Goal: Task Accomplishment & Management: Manage account settings

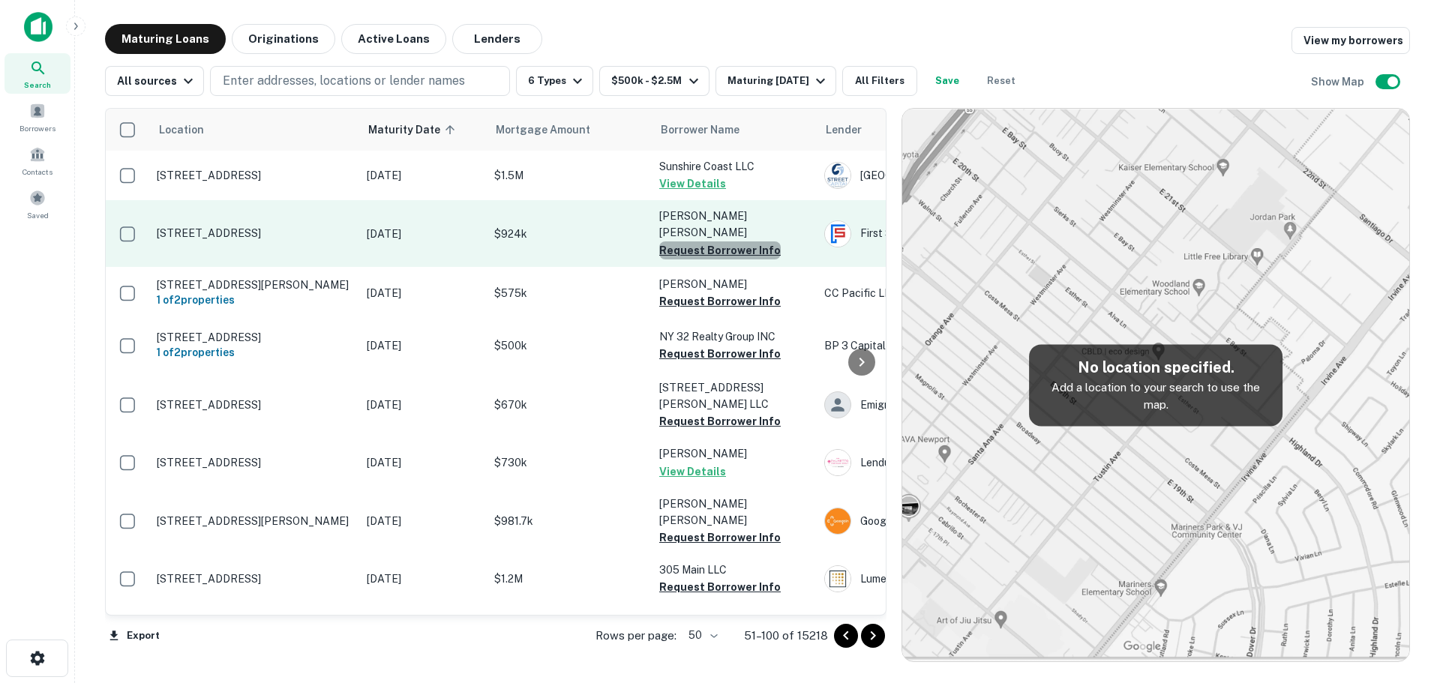
click at [730, 241] on button "Request Borrower Info" at bounding box center [719, 250] width 121 height 18
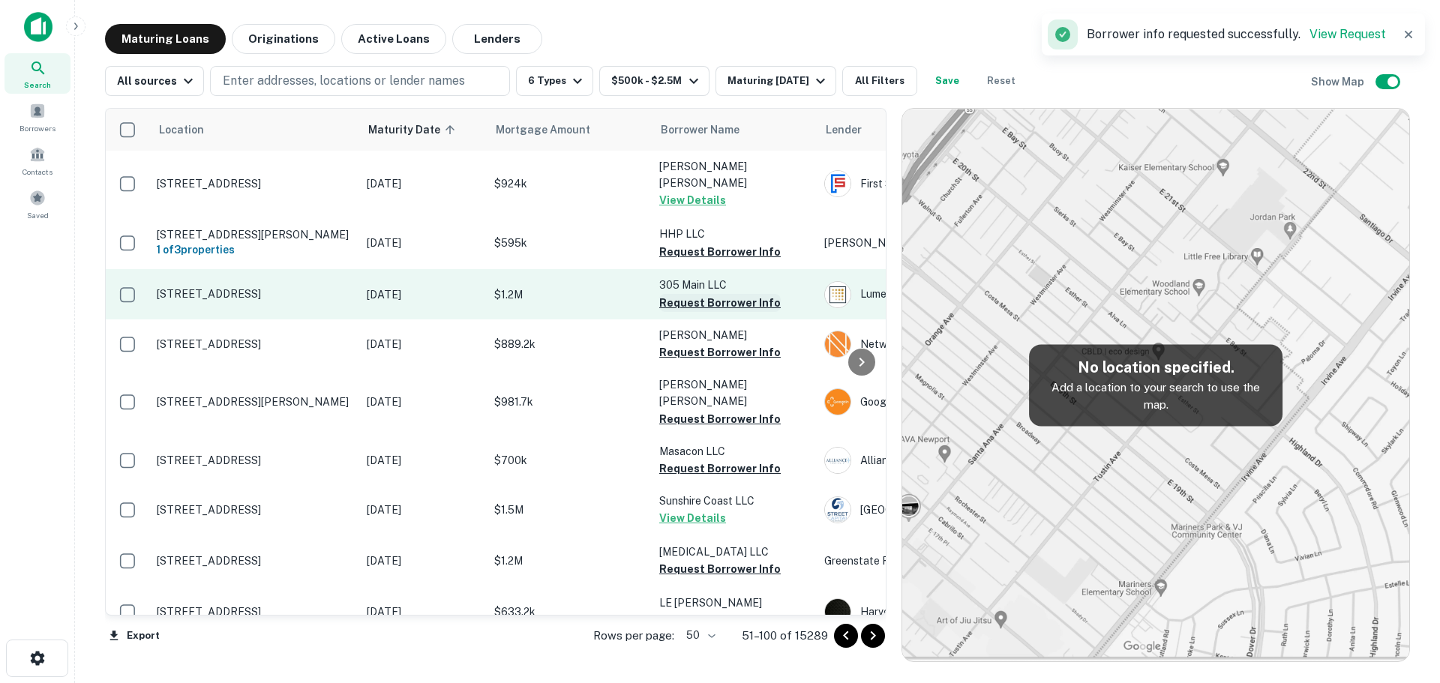
click at [733, 297] on button "Request Borrower Info" at bounding box center [719, 303] width 121 height 18
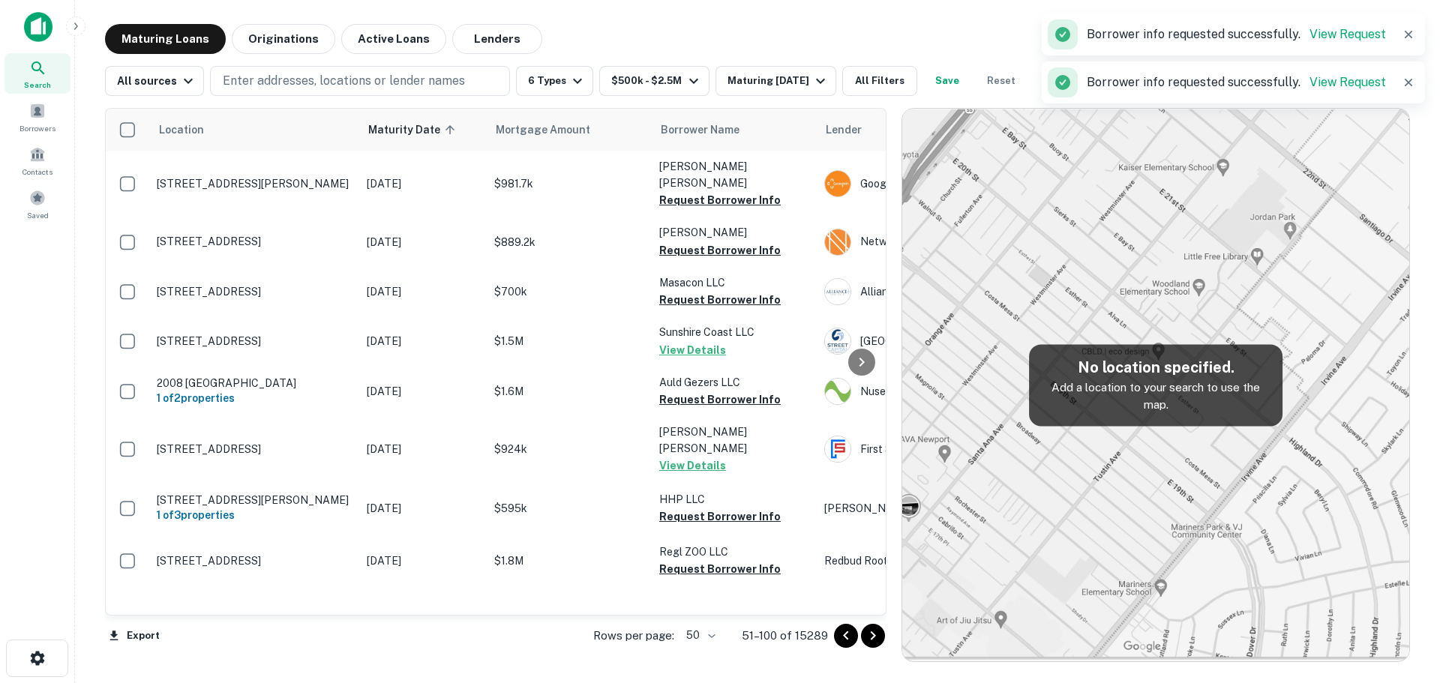
click at [734, 241] on button "Request Borrower Info" at bounding box center [719, 250] width 121 height 18
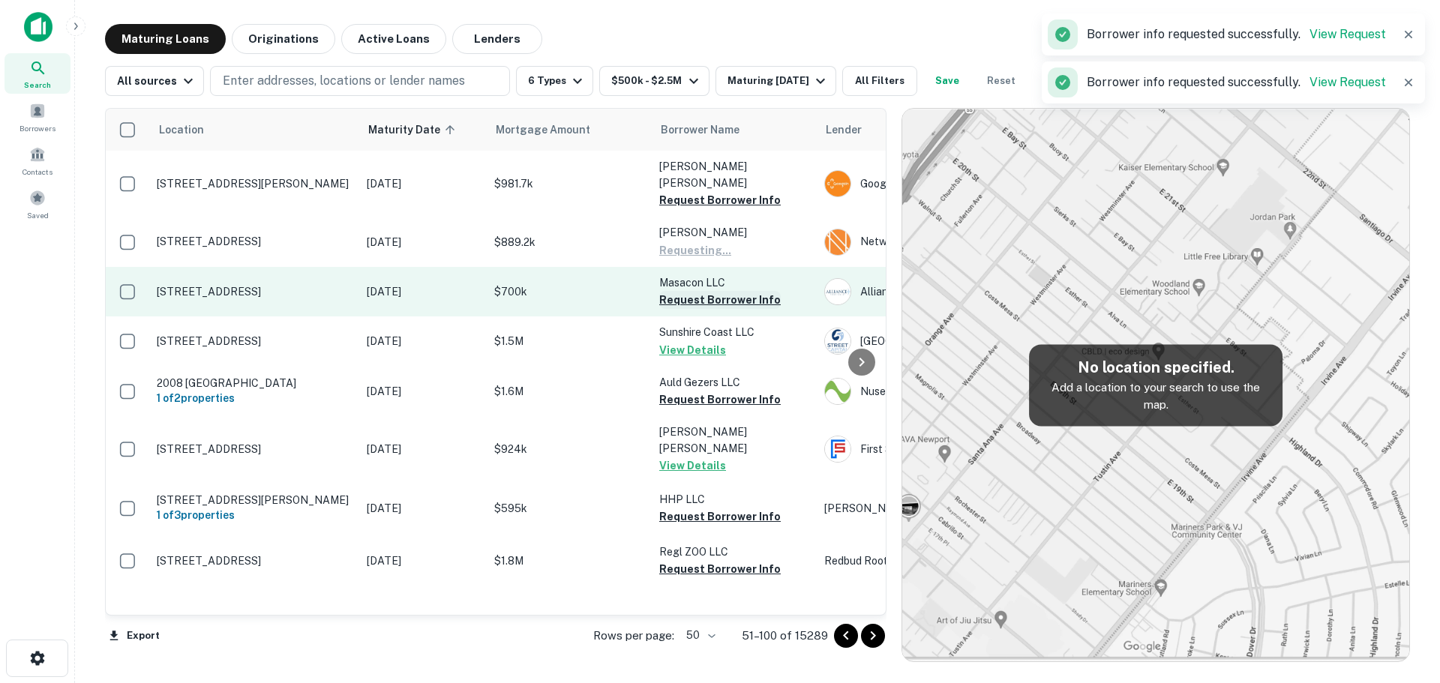
click at [730, 291] on button "Request Borrower Info" at bounding box center [719, 300] width 121 height 18
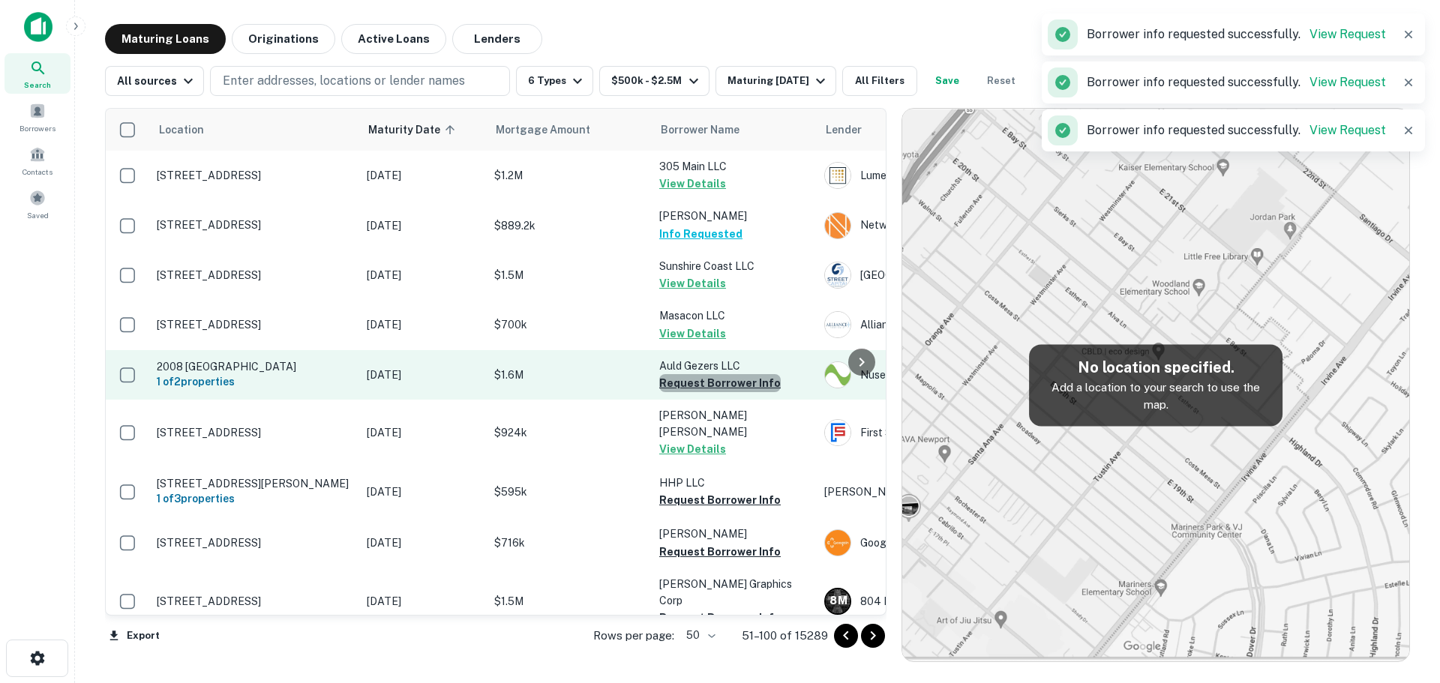
click at [731, 385] on button "Request Borrower Info" at bounding box center [719, 383] width 121 height 18
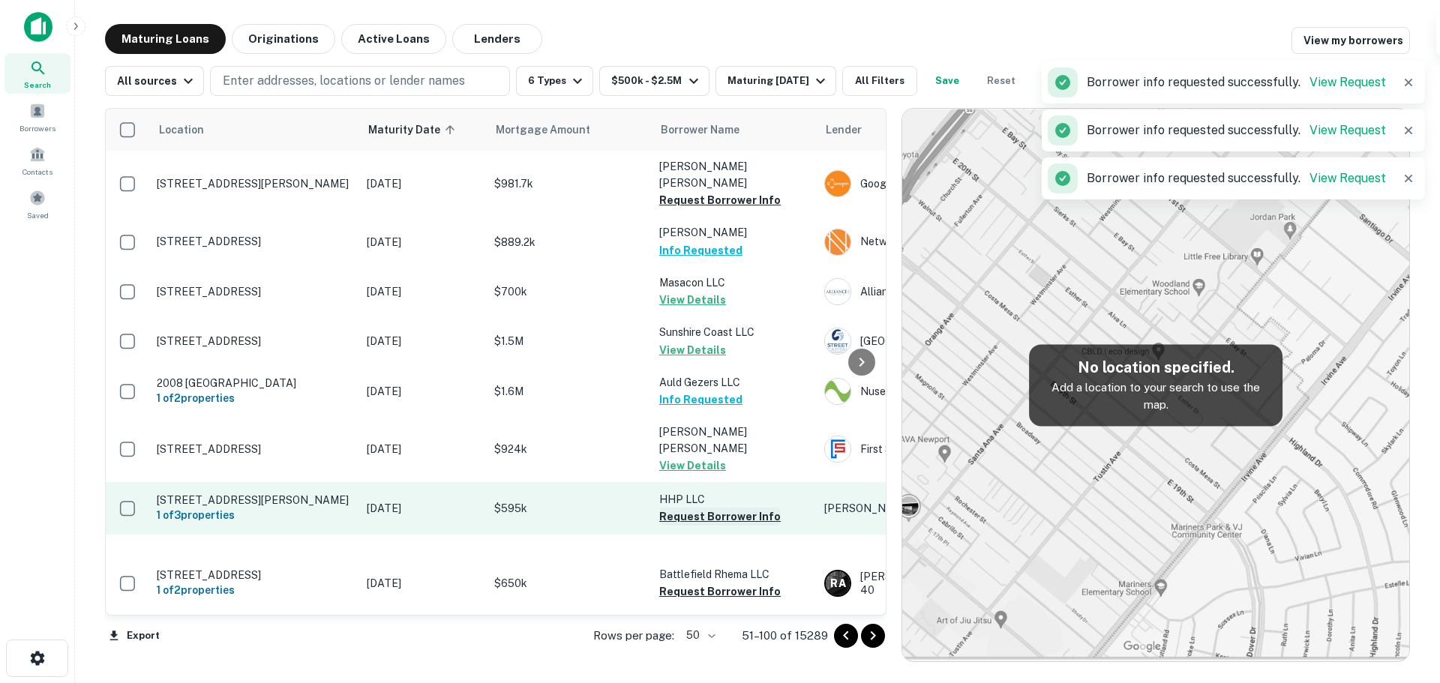
click at [745, 508] on button "Request Borrower Info" at bounding box center [719, 517] width 121 height 18
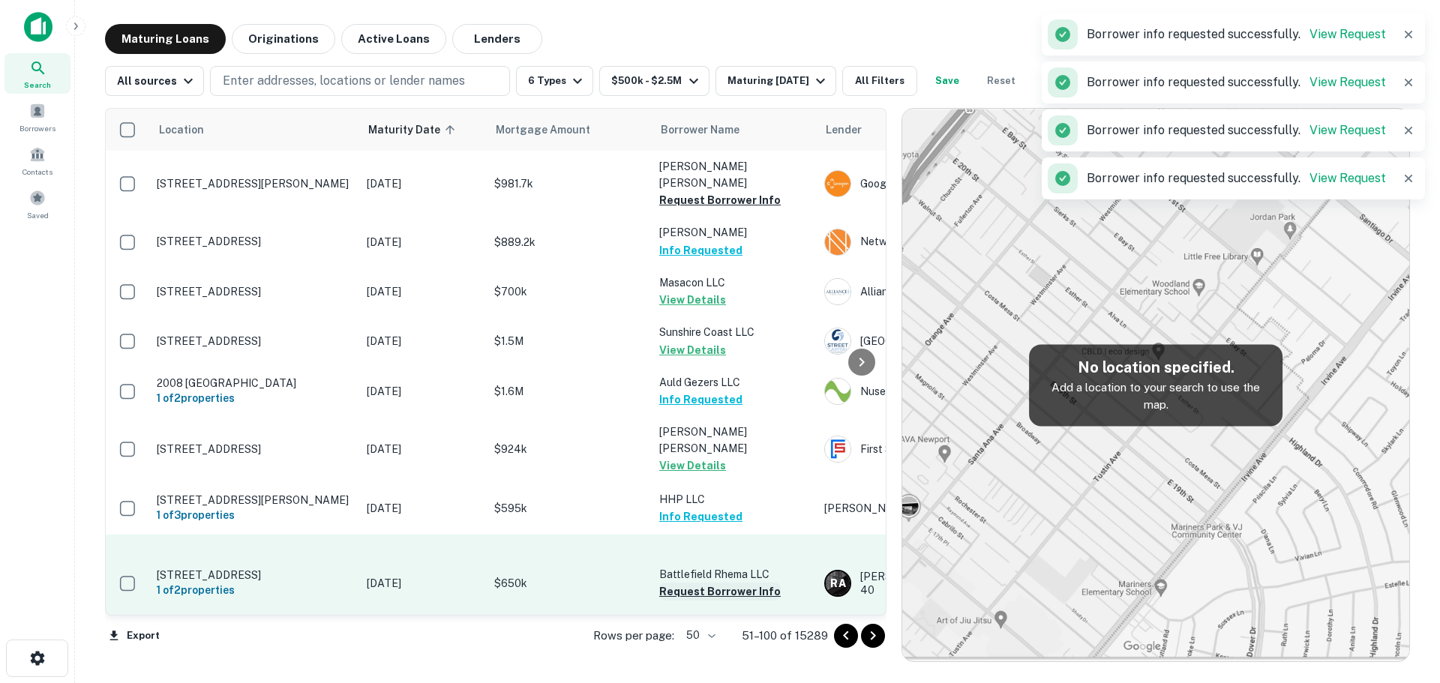
click at [728, 583] on button "Request Borrower Info" at bounding box center [719, 592] width 121 height 18
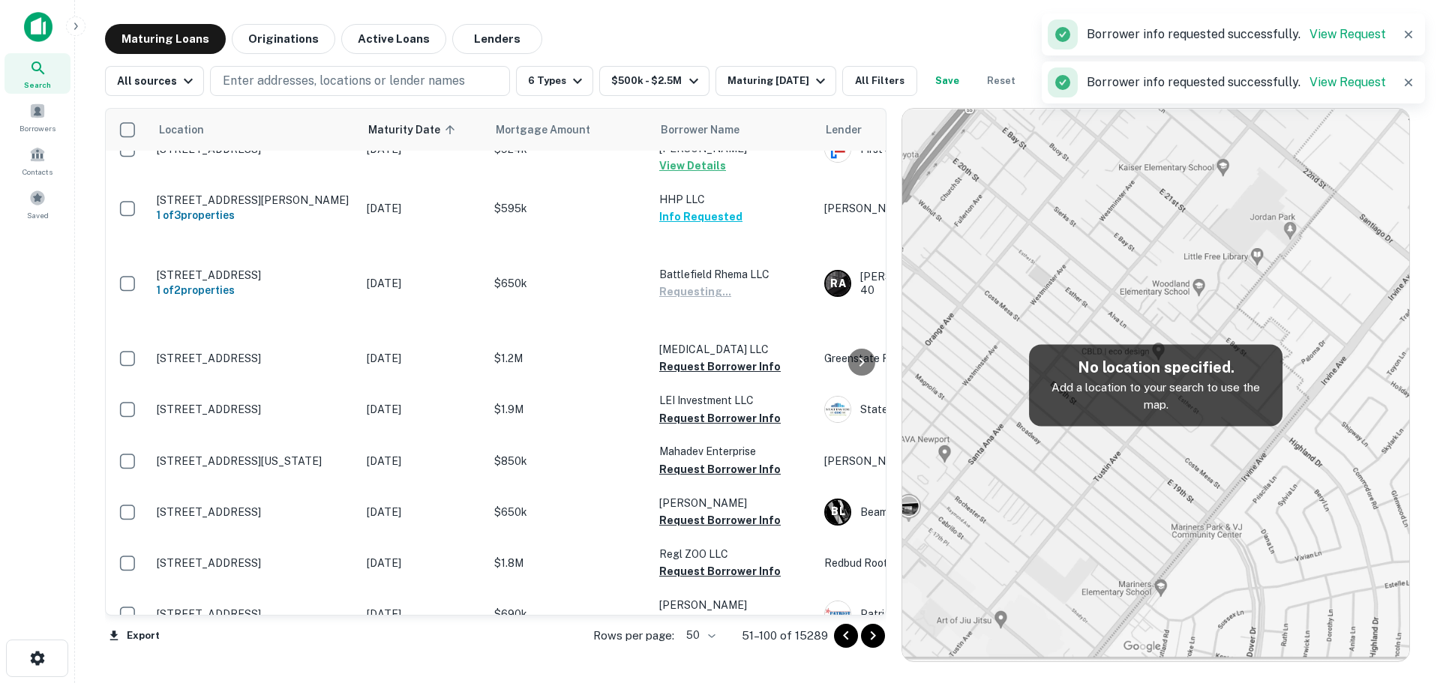
scroll to position [375, 0]
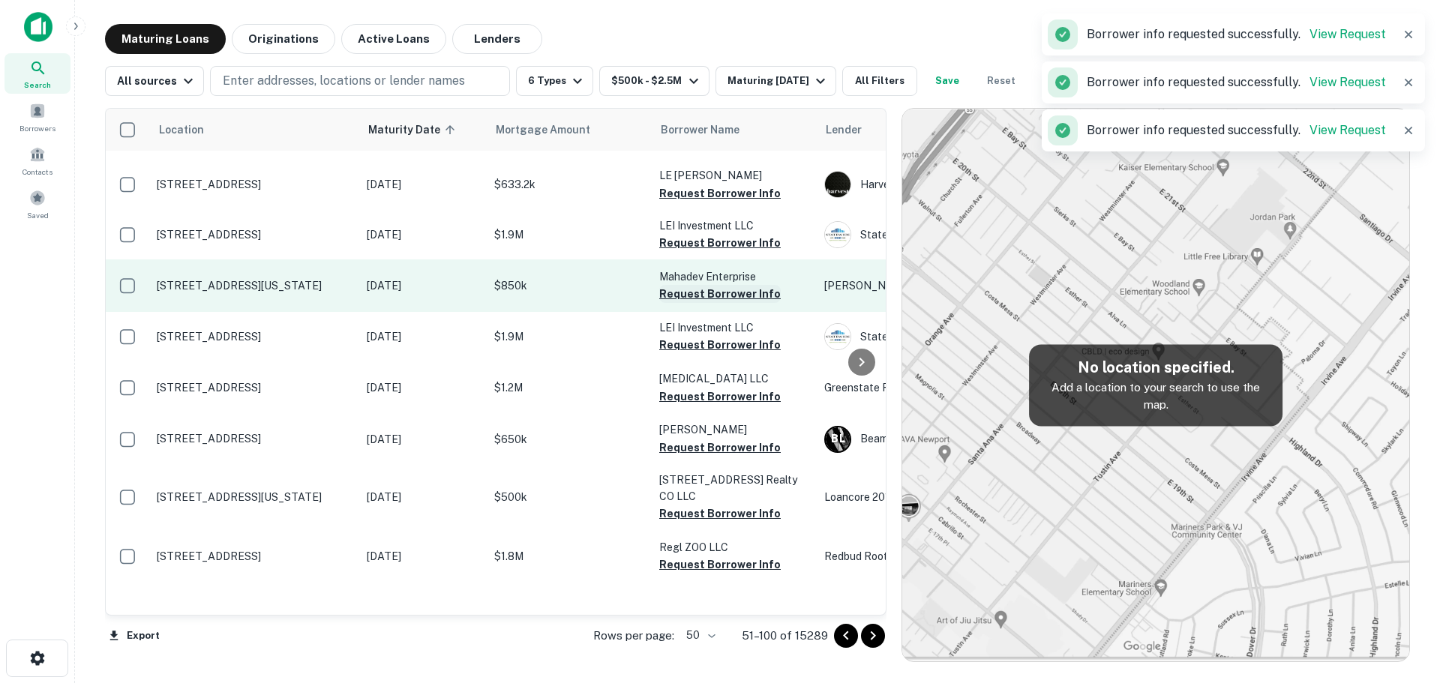
click at [703, 285] on button "Request Borrower Info" at bounding box center [719, 294] width 121 height 18
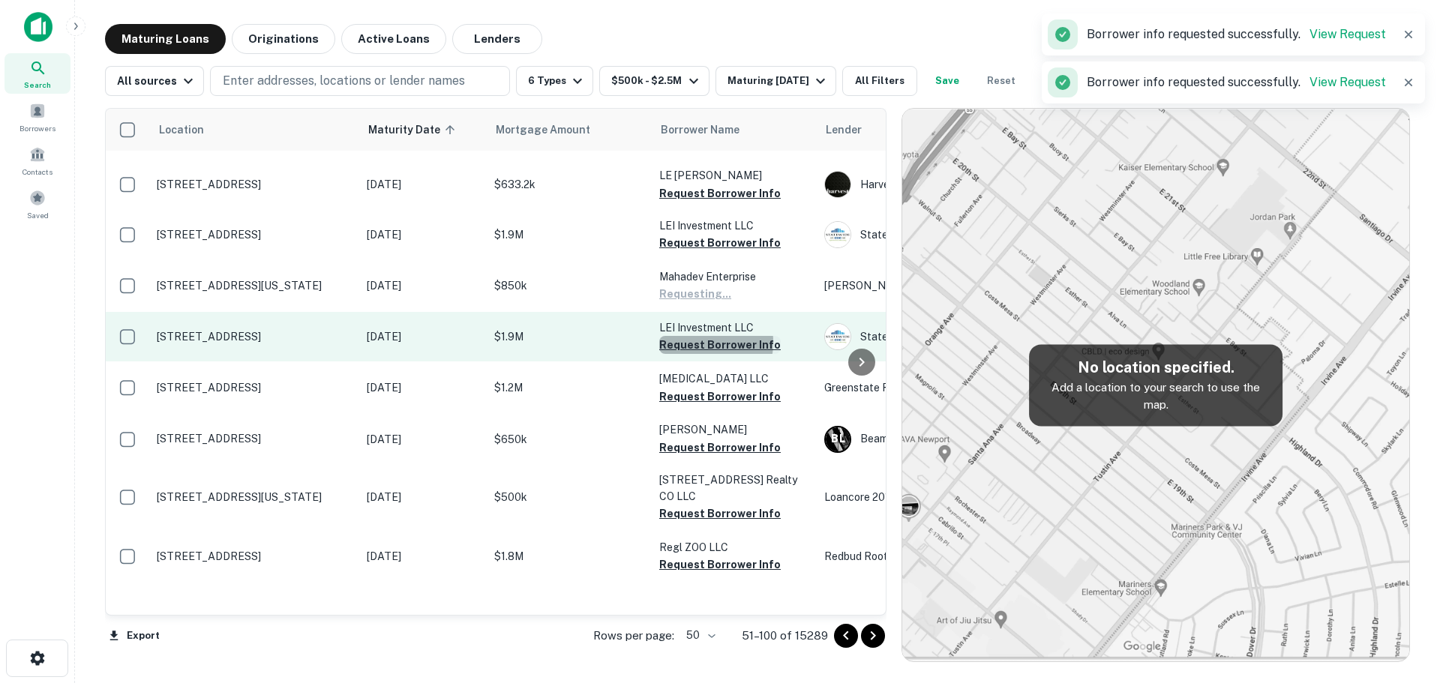
click at [697, 336] on button "Request Borrower Info" at bounding box center [719, 345] width 121 height 18
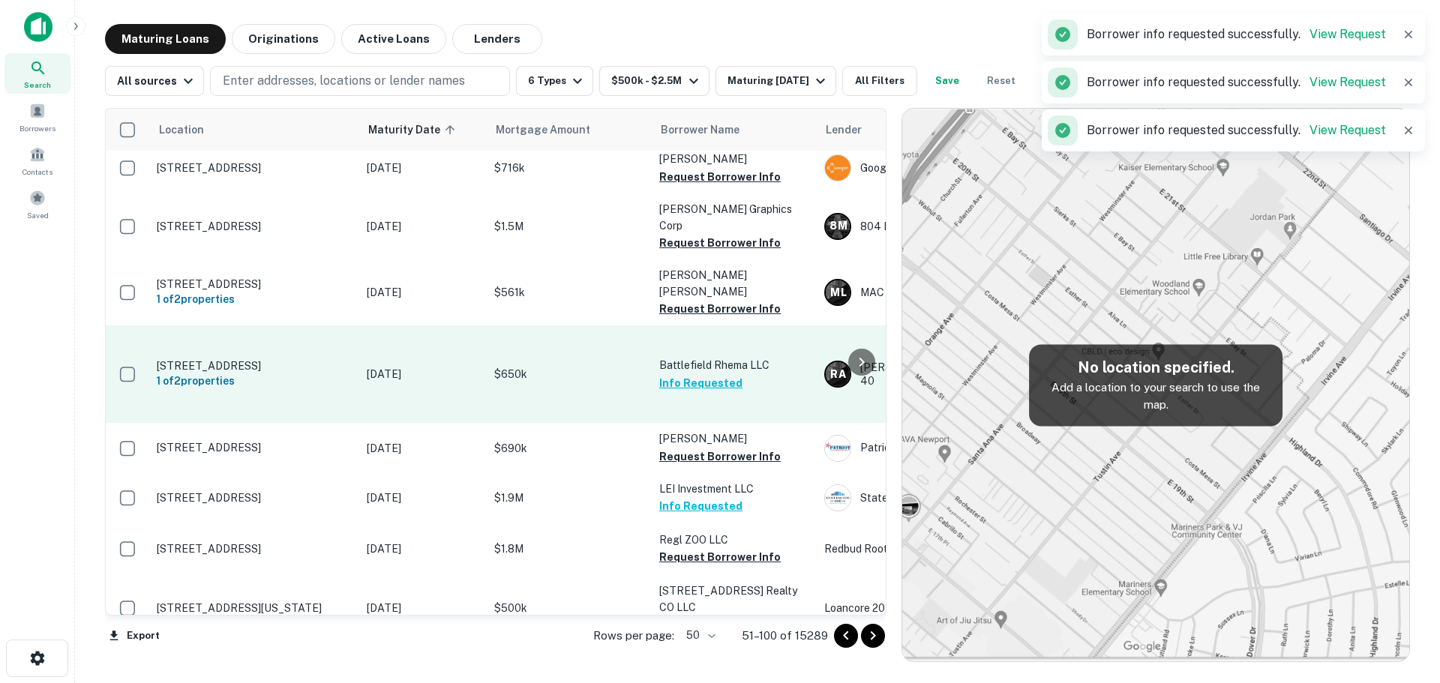
click at [710, 379] on td "Battlefield Rhema LLC Info Requested" at bounding box center [734, 373] width 165 height 97
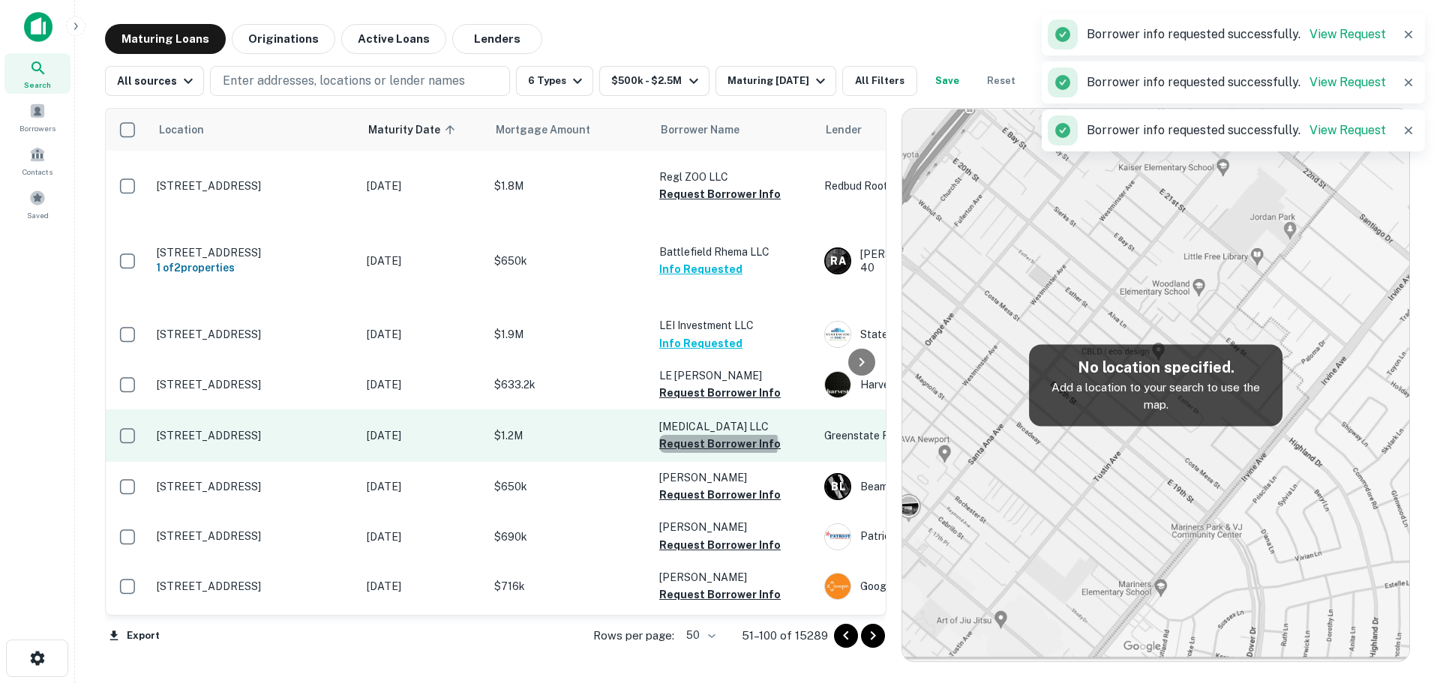
click at [718, 435] on button "Request Borrower Info" at bounding box center [719, 444] width 121 height 18
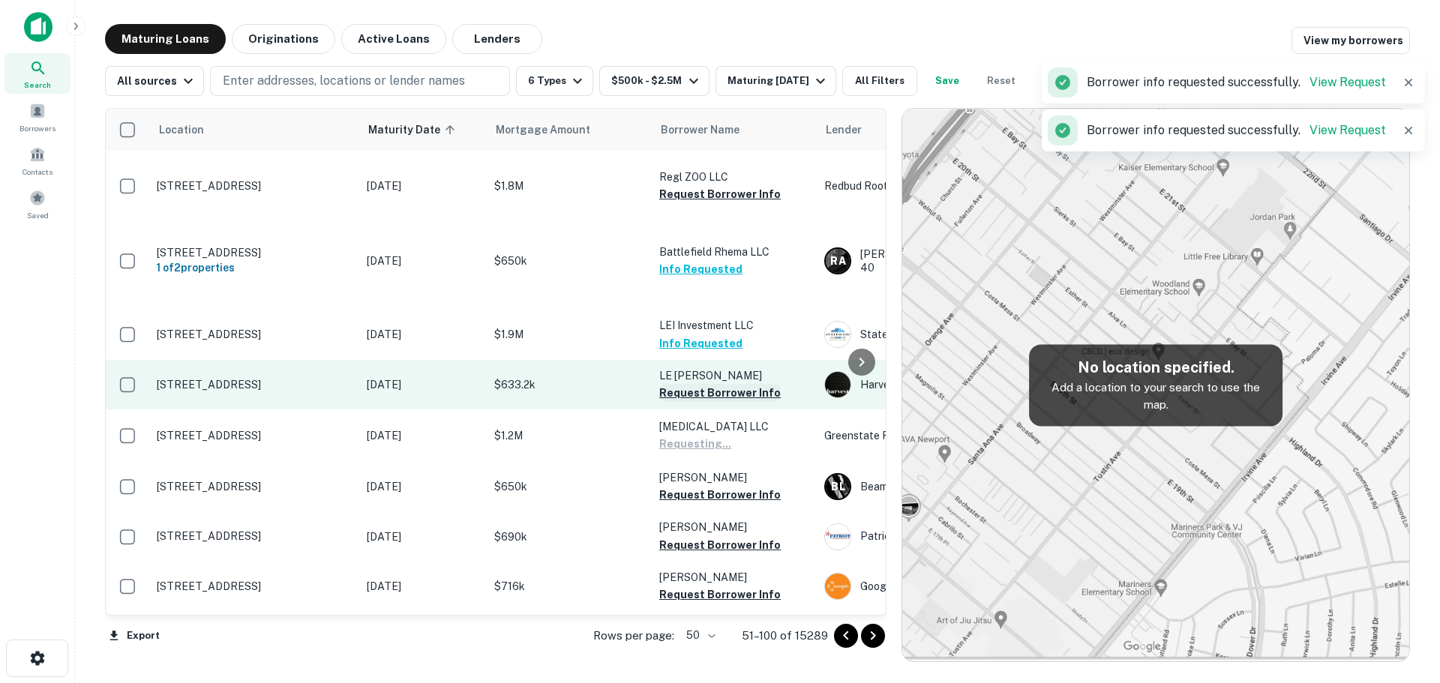
click at [726, 384] on button "Request Borrower Info" at bounding box center [719, 393] width 121 height 18
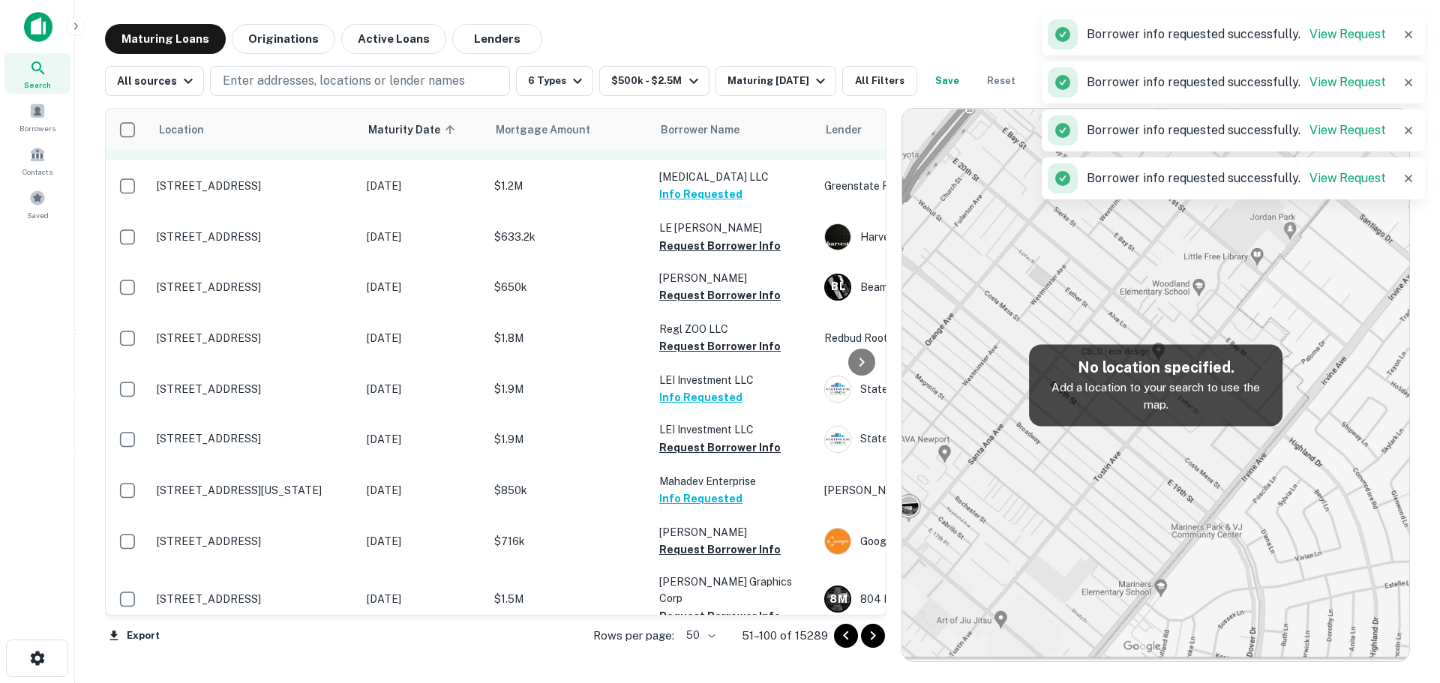
scroll to position [321, 0]
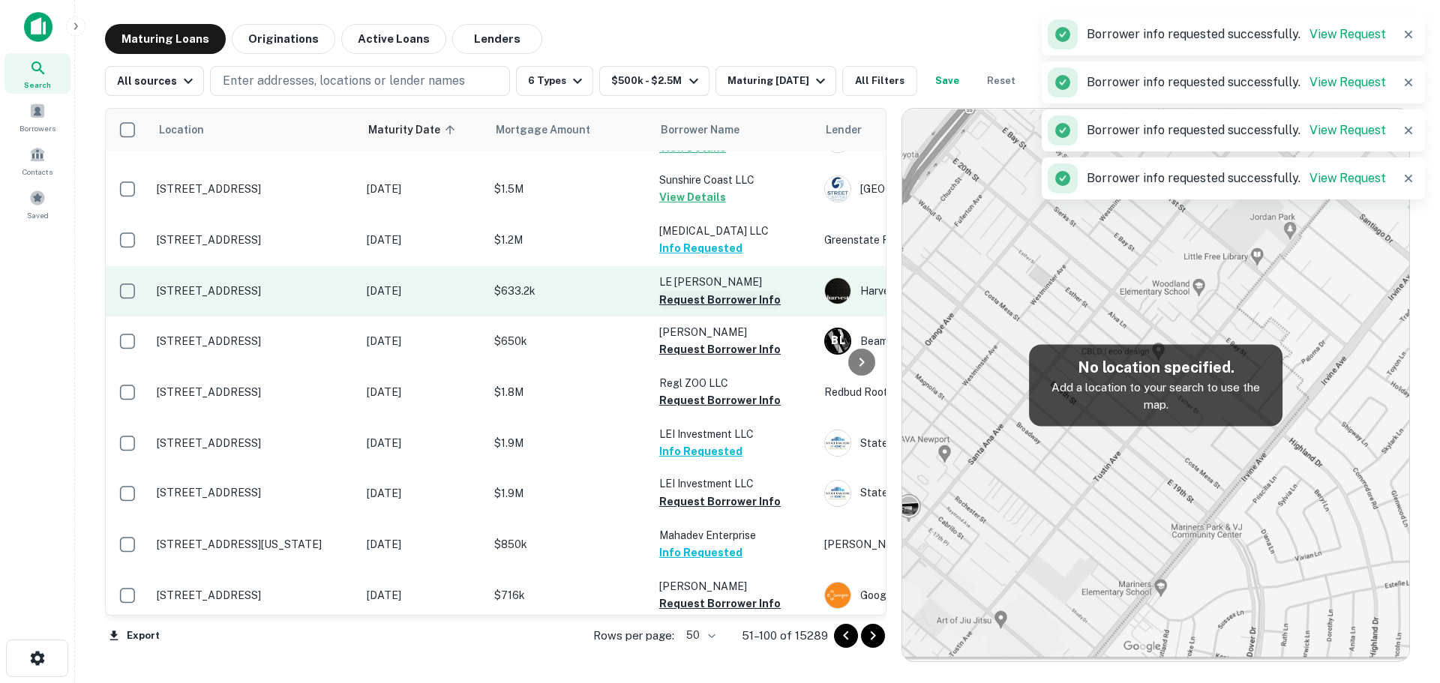
click at [712, 291] on button "Request Borrower Info" at bounding box center [719, 300] width 121 height 18
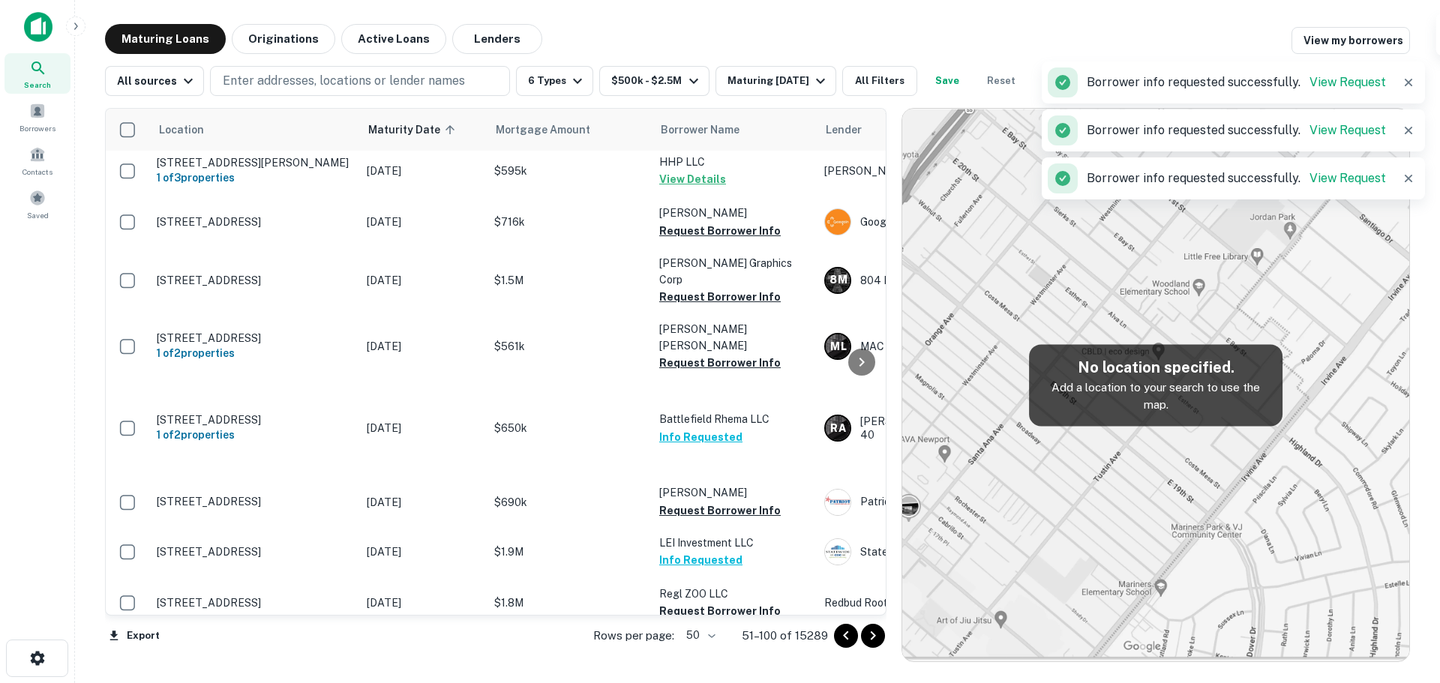
click at [715, 354] on button "Request Borrower Info" at bounding box center [719, 363] width 121 height 18
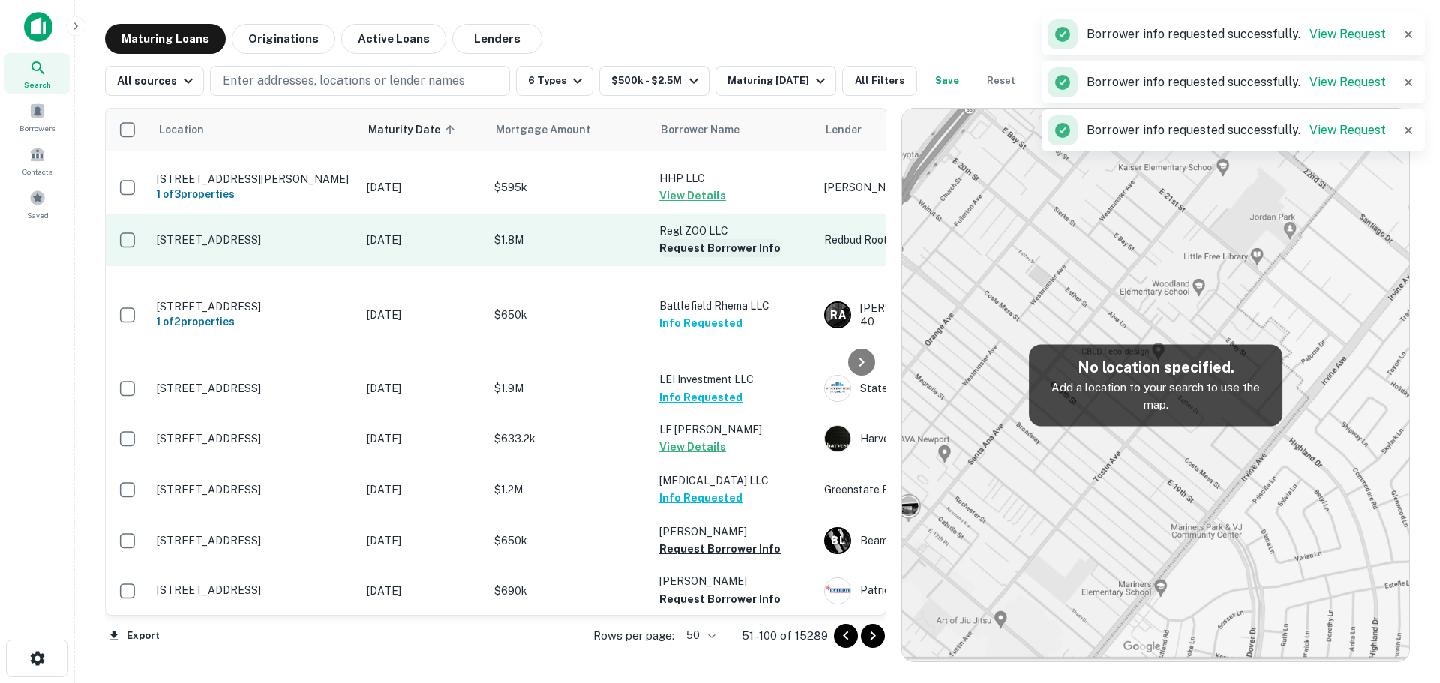
click at [726, 239] on button "Request Borrower Info" at bounding box center [719, 248] width 121 height 18
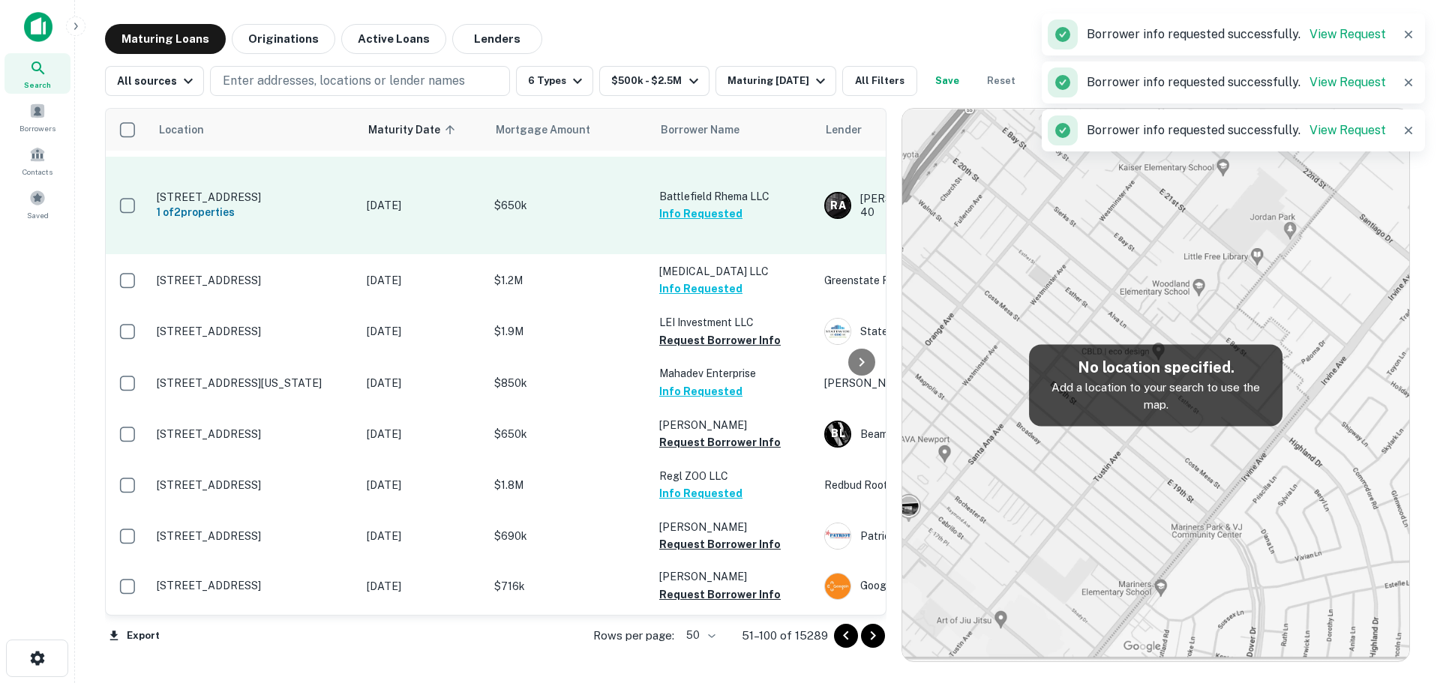
scroll to position [546, 0]
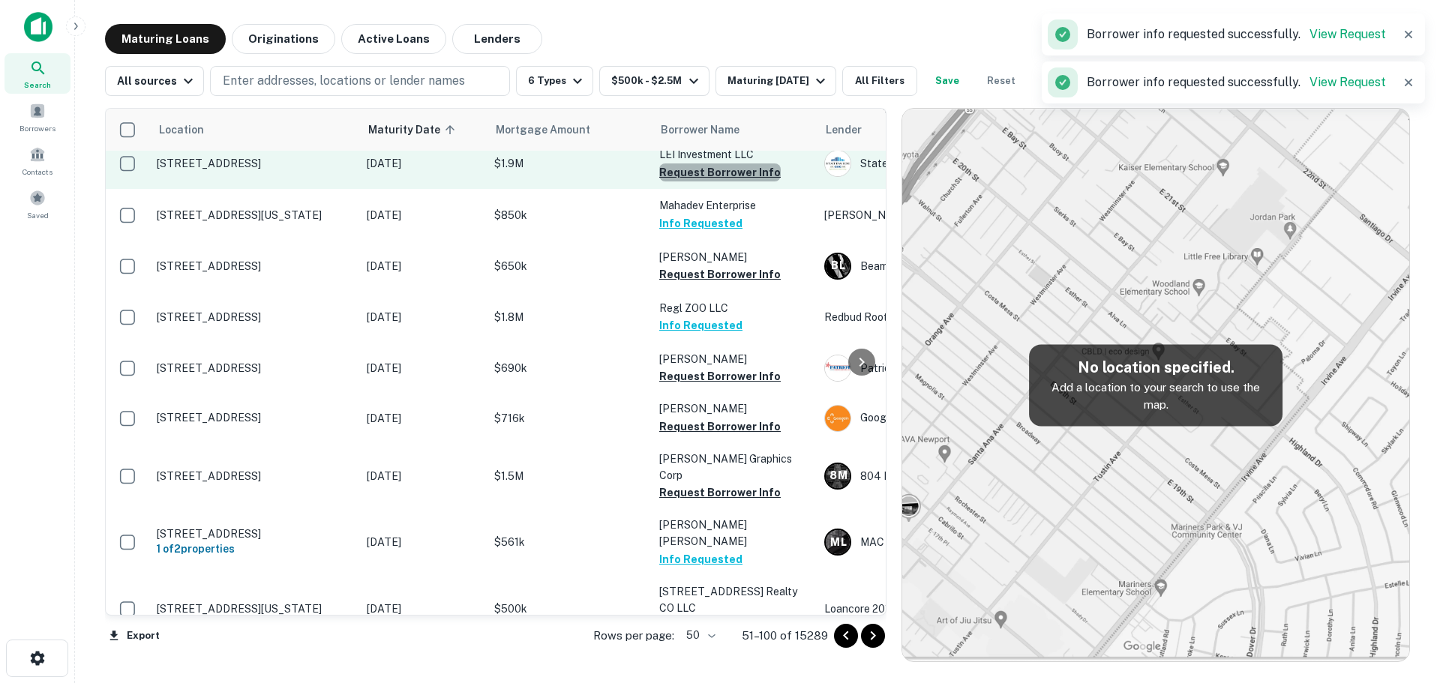
click at [745, 163] on button "Request Borrower Info" at bounding box center [719, 172] width 121 height 18
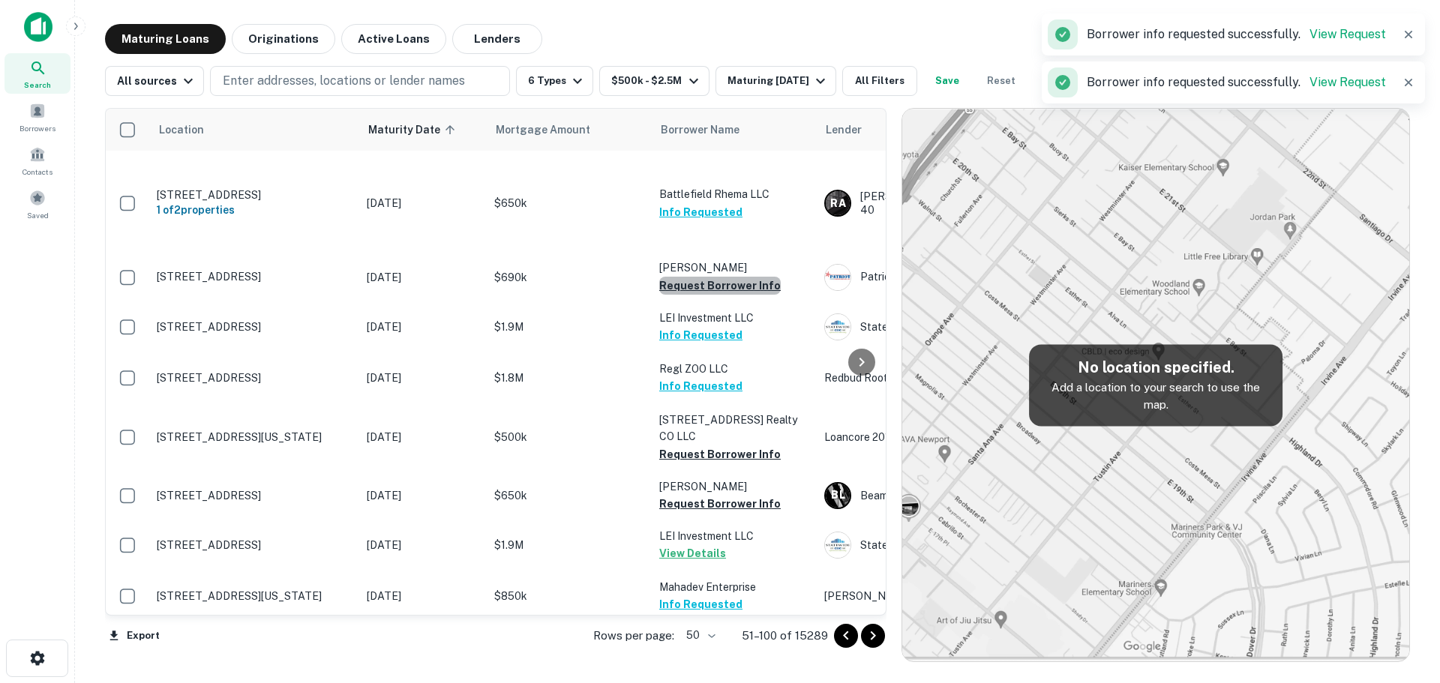
click at [734, 277] on button "Request Borrower Info" at bounding box center [719, 286] width 121 height 18
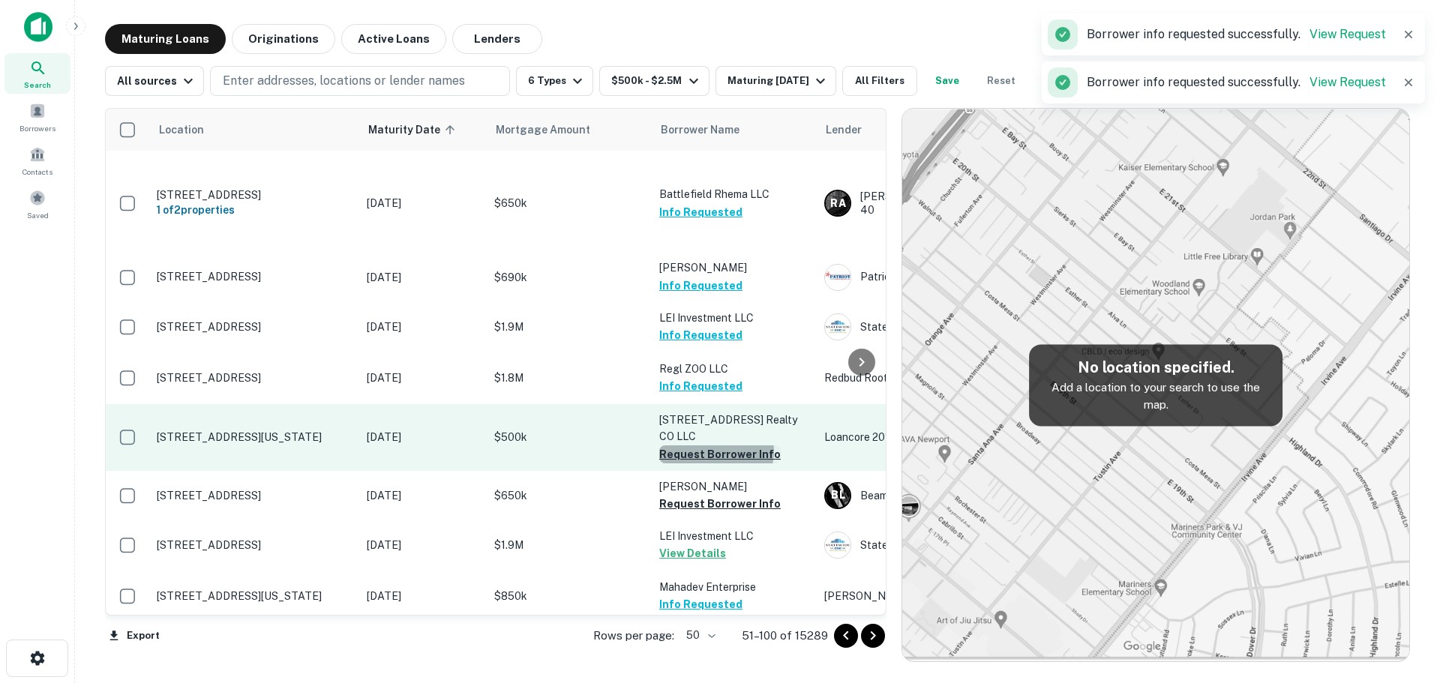
click at [715, 445] on button "Request Borrower Info" at bounding box center [719, 454] width 121 height 18
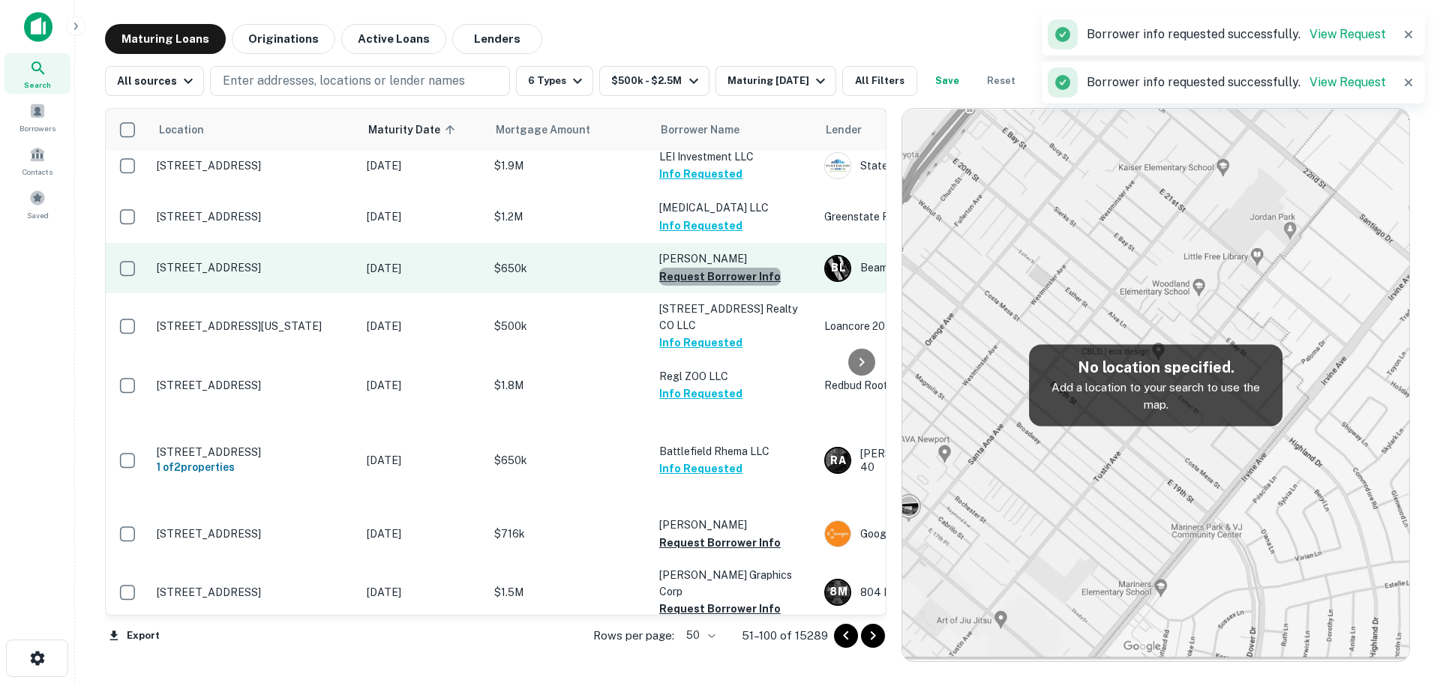
click at [731, 268] on button "Request Borrower Info" at bounding box center [719, 277] width 121 height 18
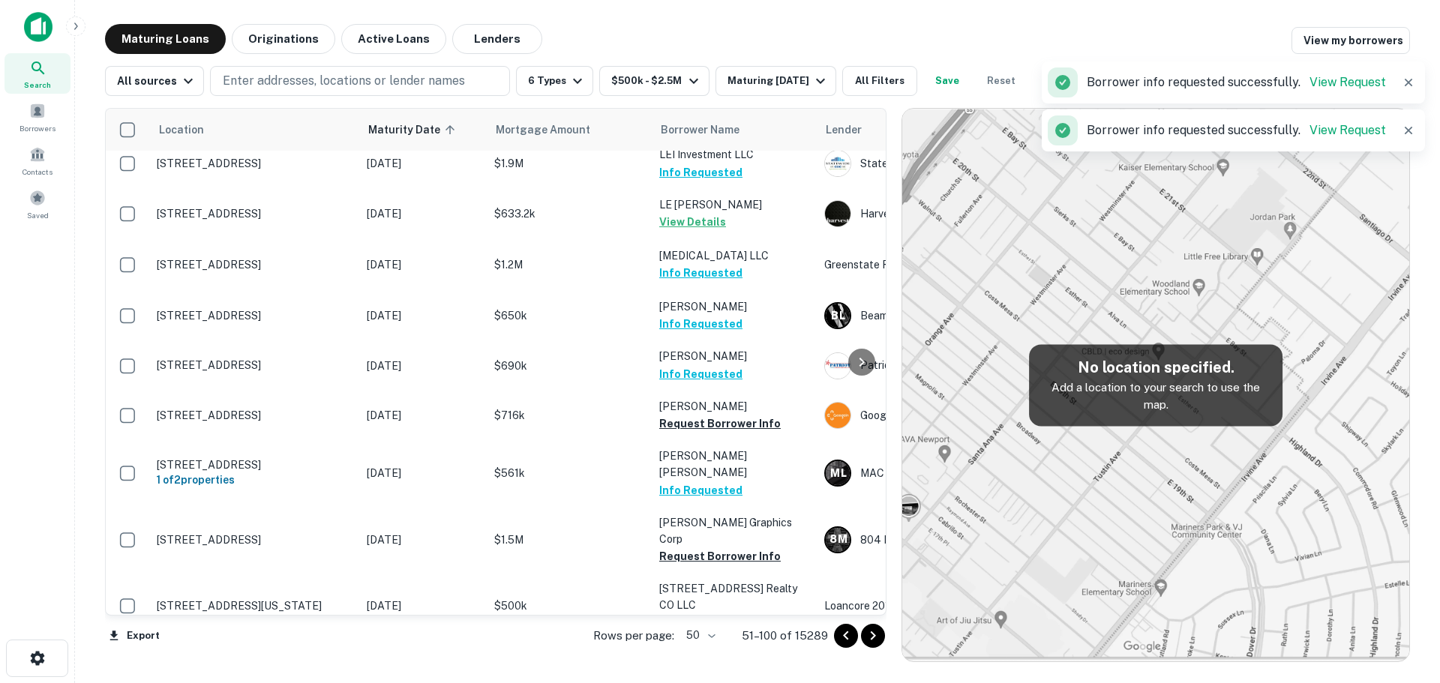
scroll to position [593, 0]
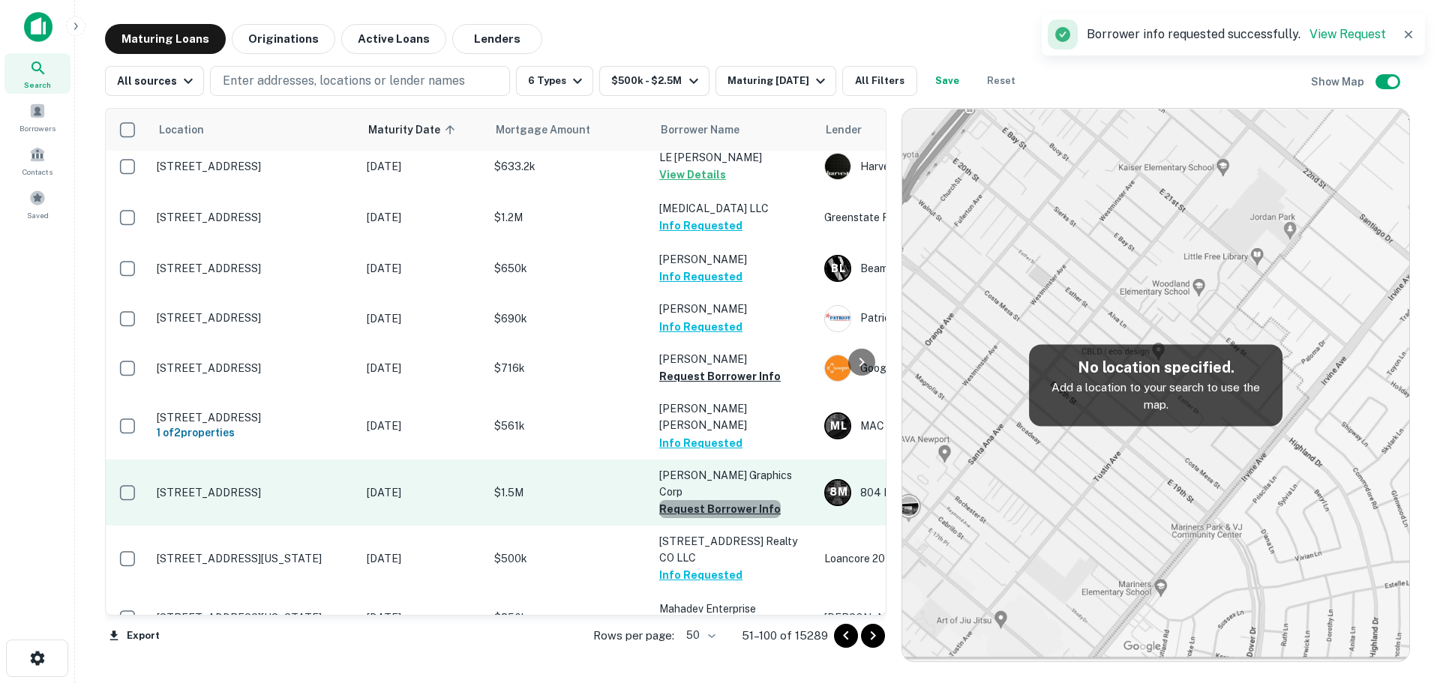
click at [726, 500] on button "Request Borrower Info" at bounding box center [719, 509] width 121 height 18
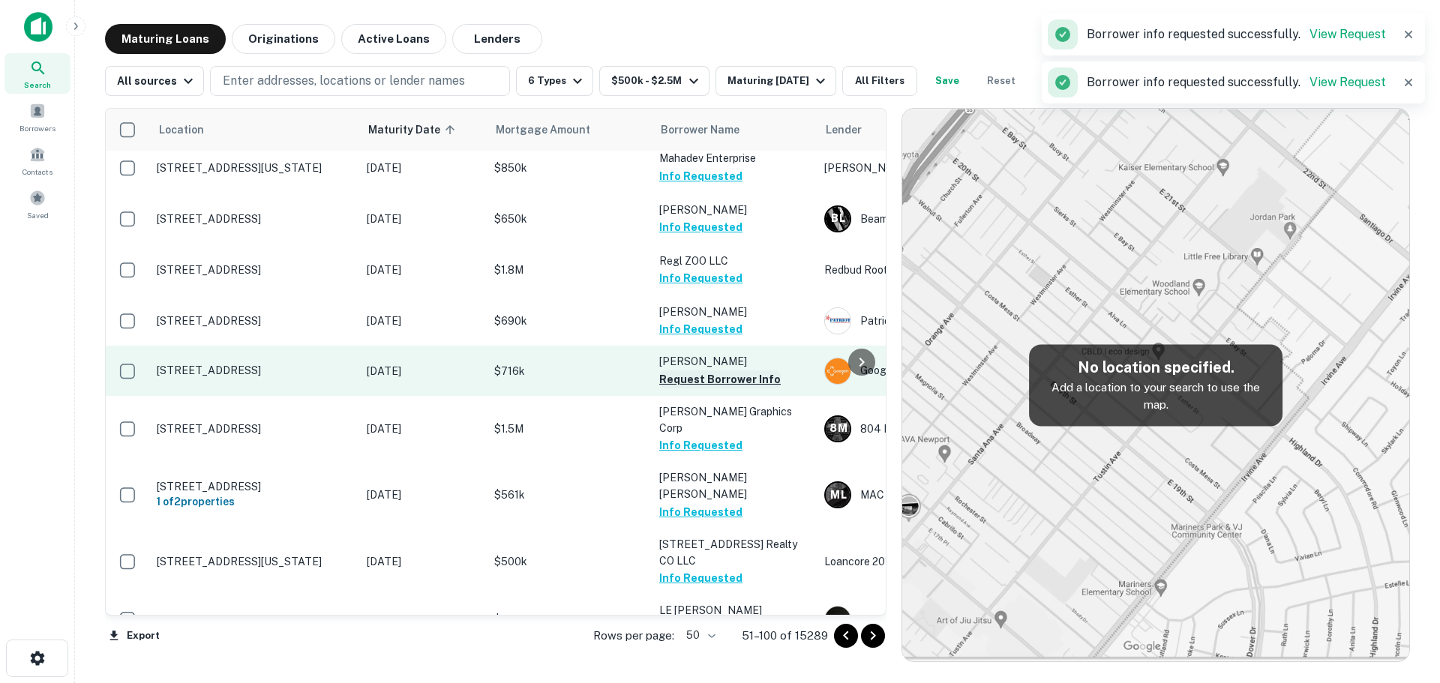
scroll to position [595, 0]
click at [724, 368] on button "Request Borrower Info" at bounding box center [719, 377] width 121 height 18
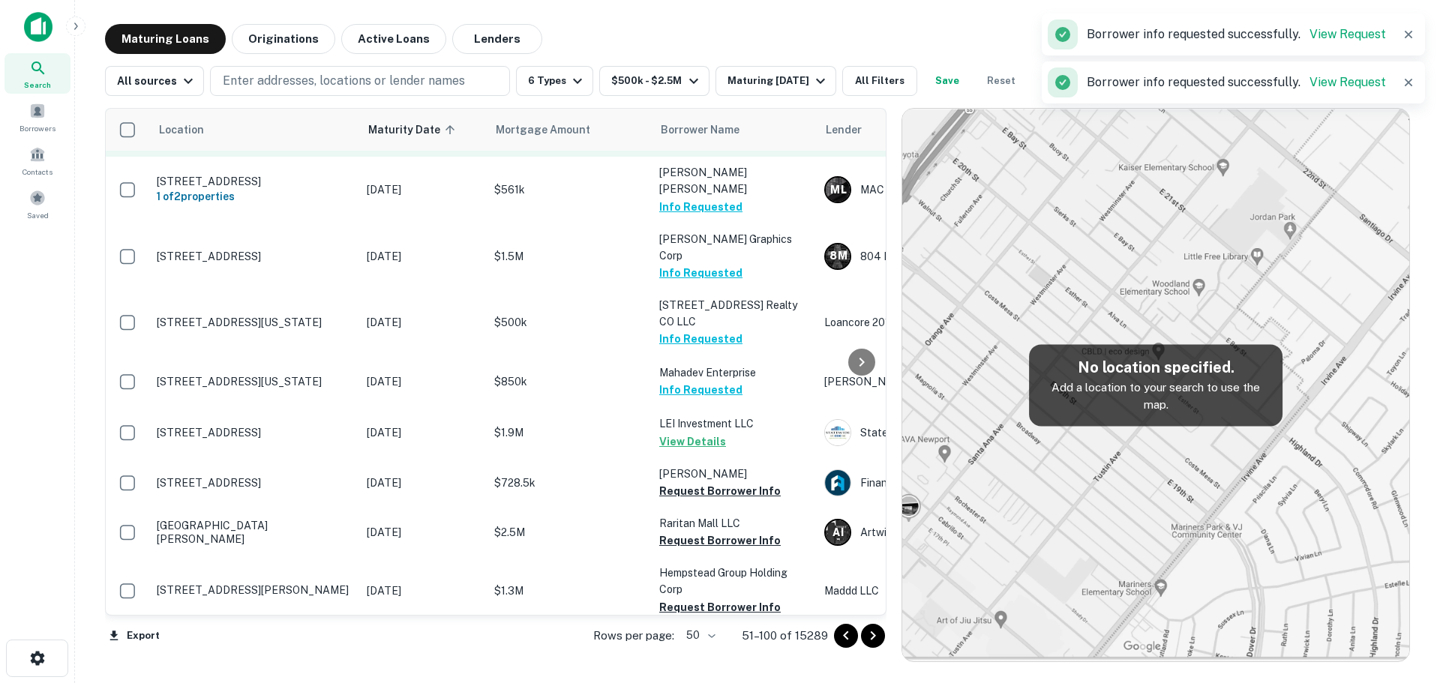
scroll to position [893, 0]
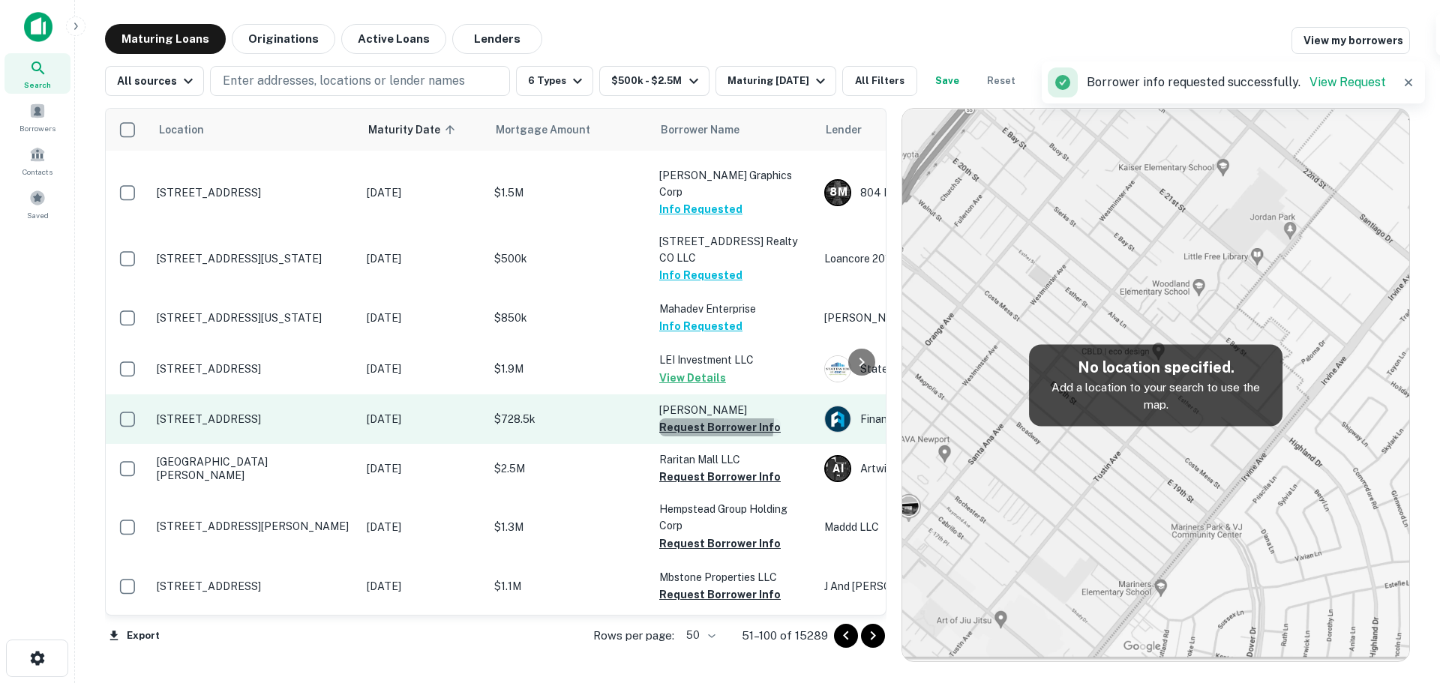
click at [692, 418] on button "Request Borrower Info" at bounding box center [719, 427] width 121 height 18
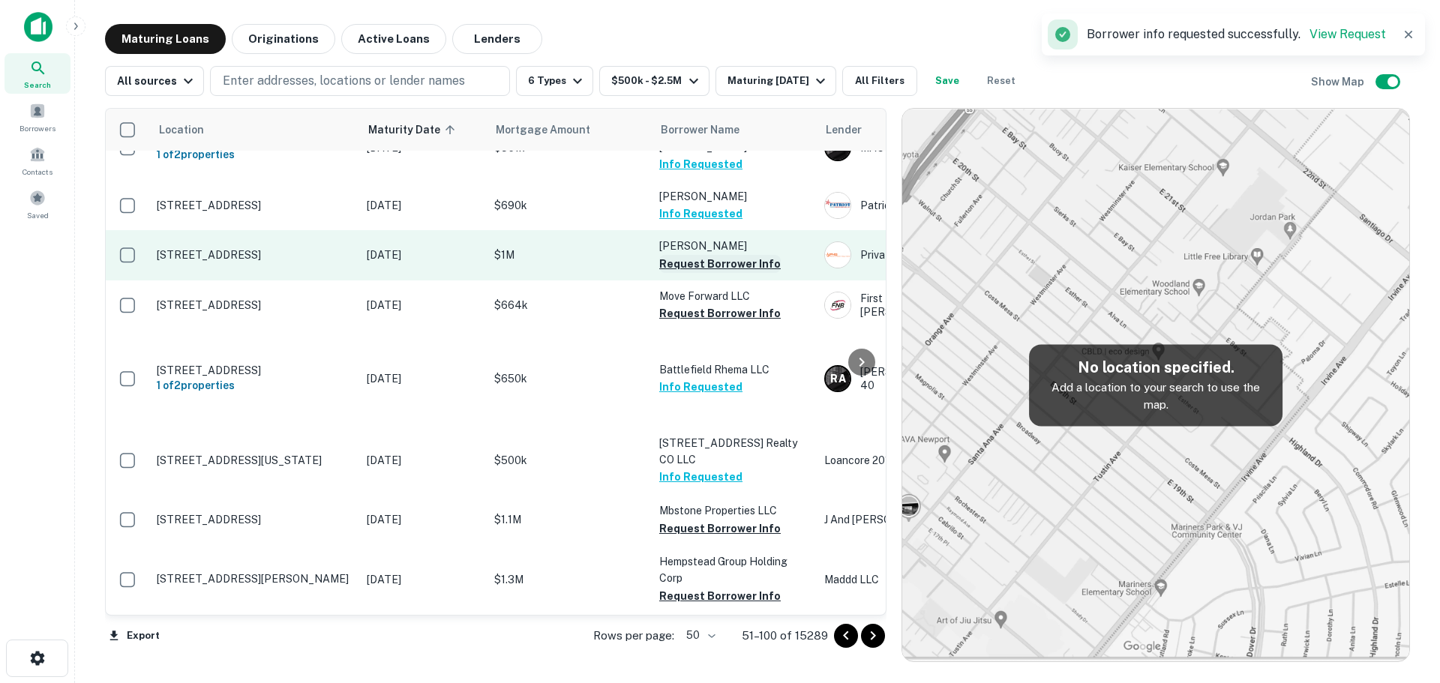
click at [736, 255] on button "Request Borrower Info" at bounding box center [719, 264] width 121 height 18
